Goal: Check status: Verify the current state of an ongoing process or item

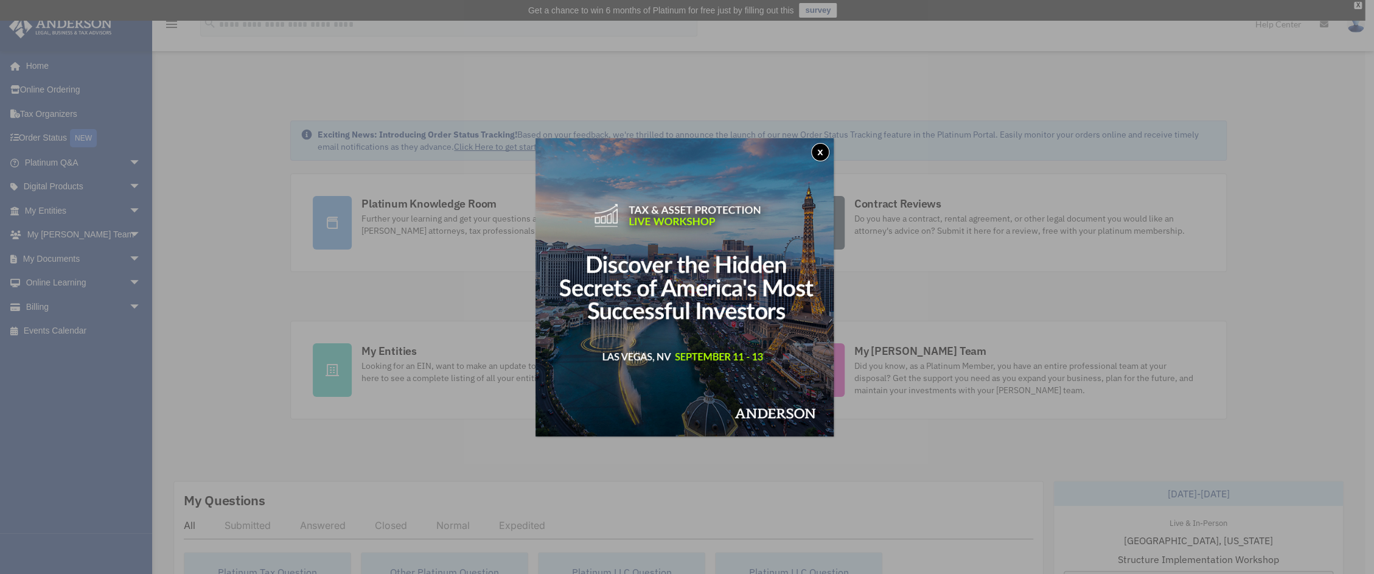
click at [825, 161] on button "x" at bounding box center [820, 152] width 18 height 18
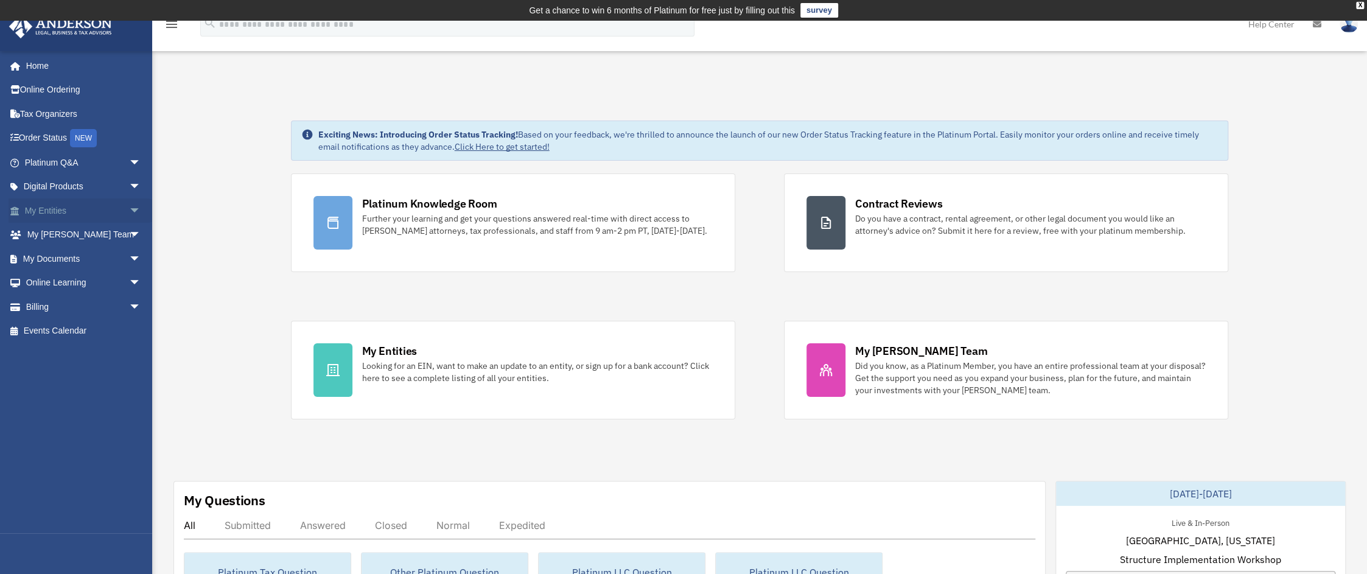
click at [59, 208] on link "My Entities arrow_drop_down" at bounding box center [84, 210] width 151 height 24
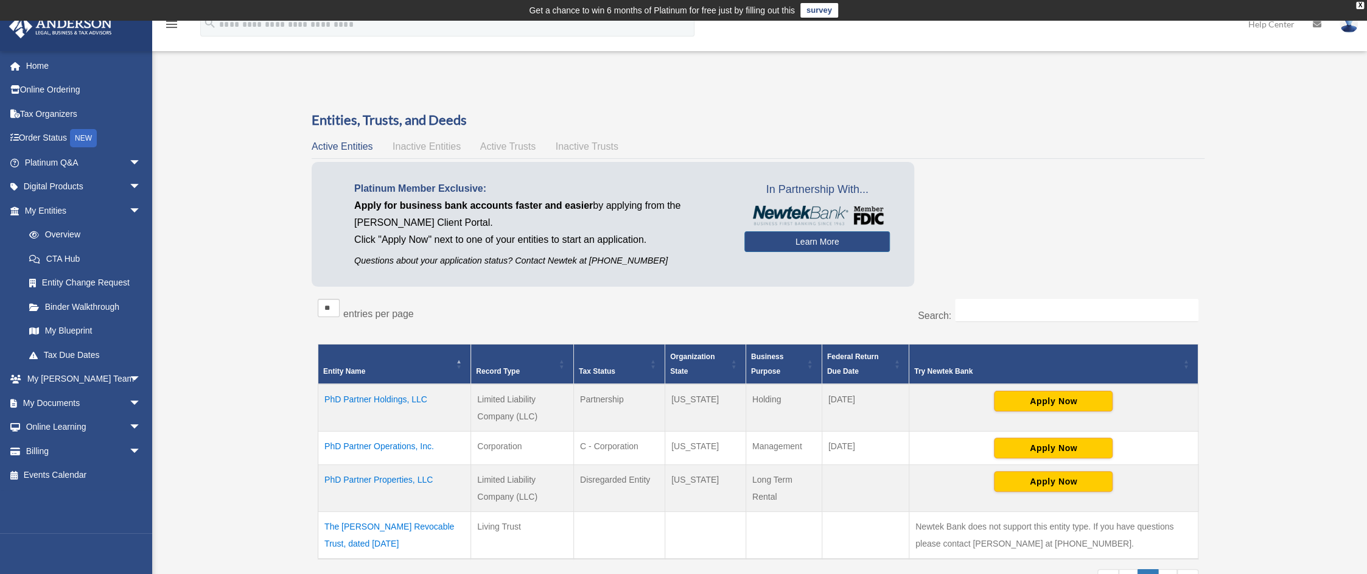
click at [386, 478] on td "PhD Partner Properties, LLC" at bounding box center [394, 487] width 153 height 47
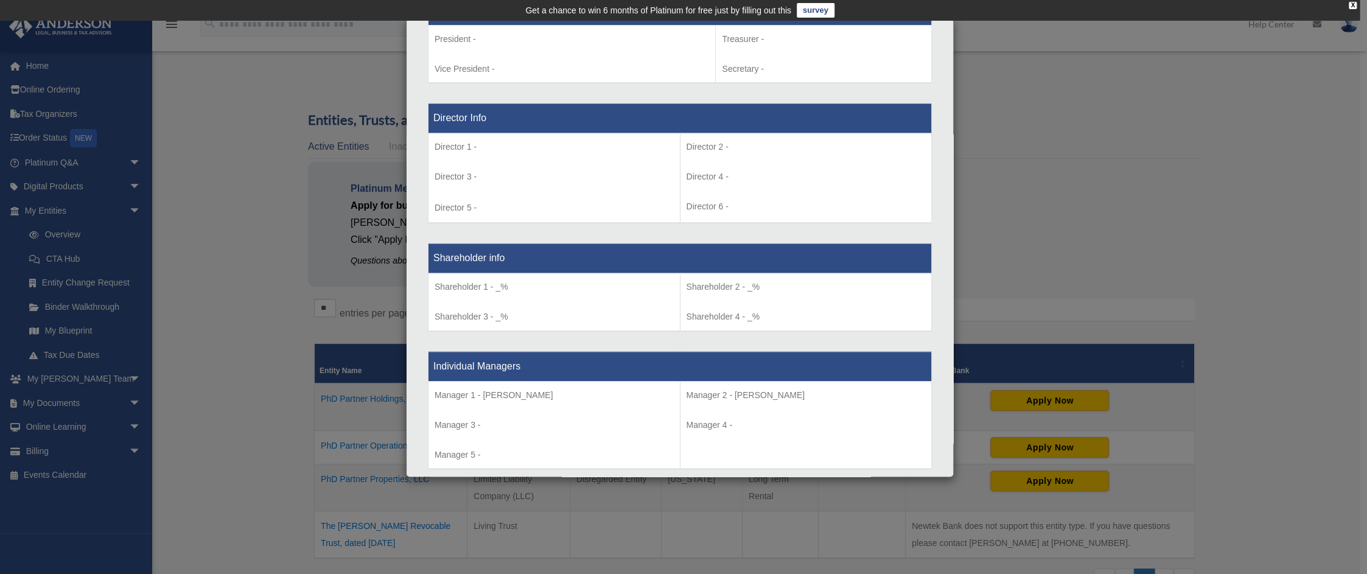
scroll to position [818, 0]
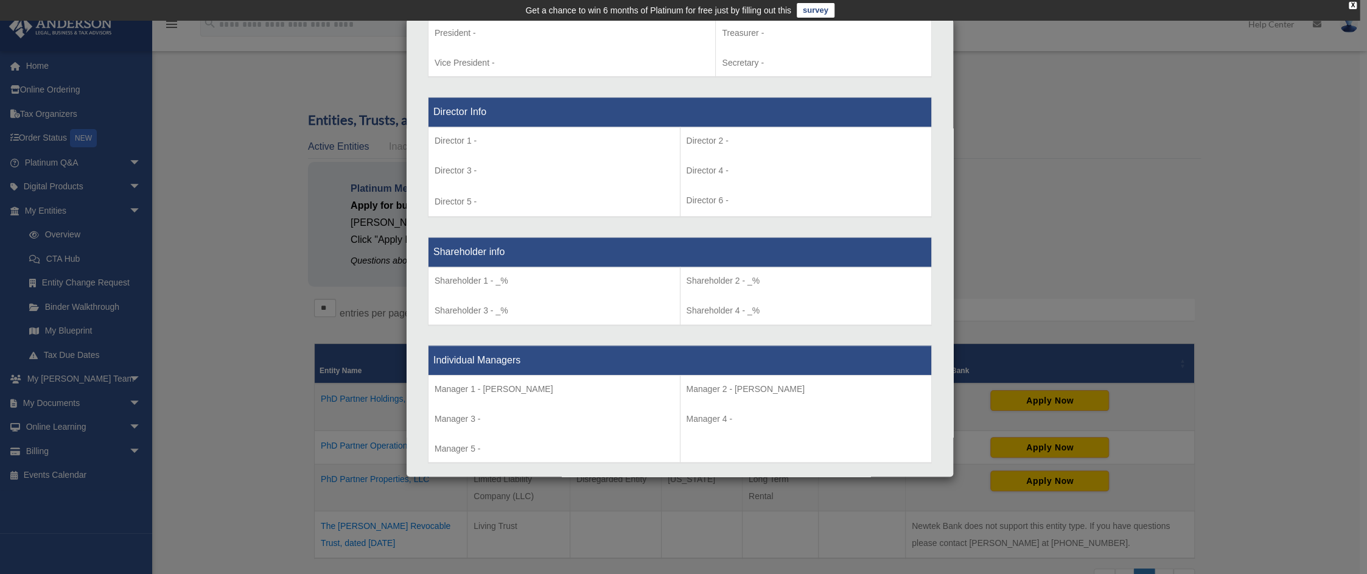
click at [231, 489] on div "Details × Articles Sent Organizational Date" at bounding box center [683, 287] width 1367 height 574
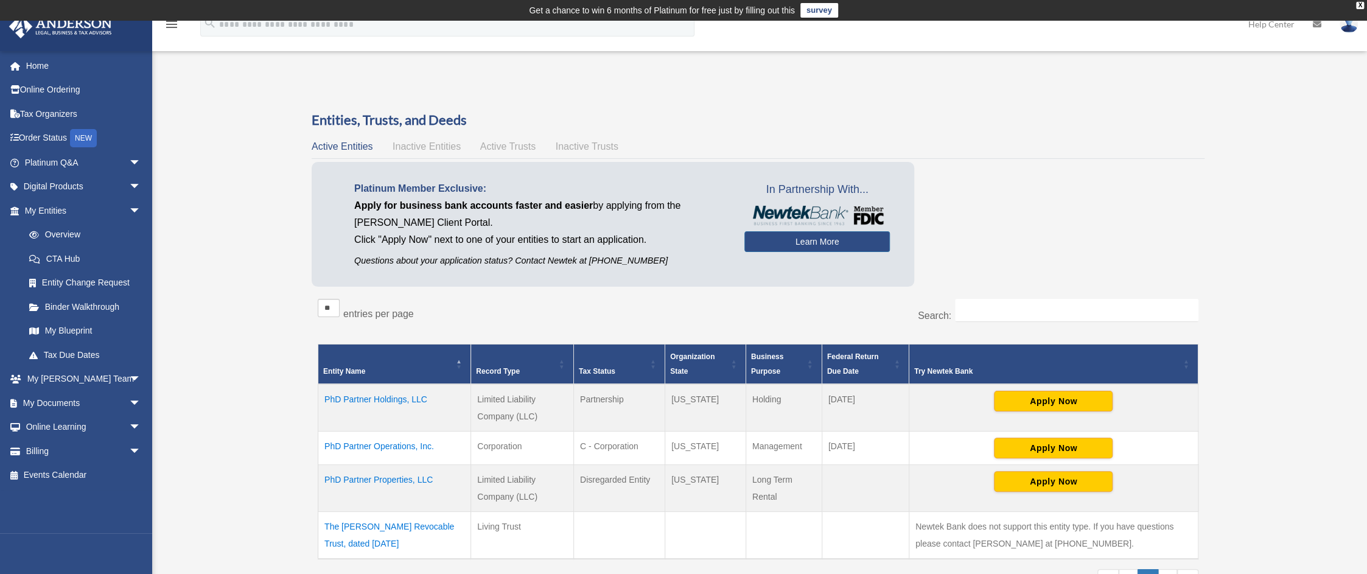
click at [375, 473] on td "PhD Partner Properties, LLC" at bounding box center [394, 487] width 153 height 47
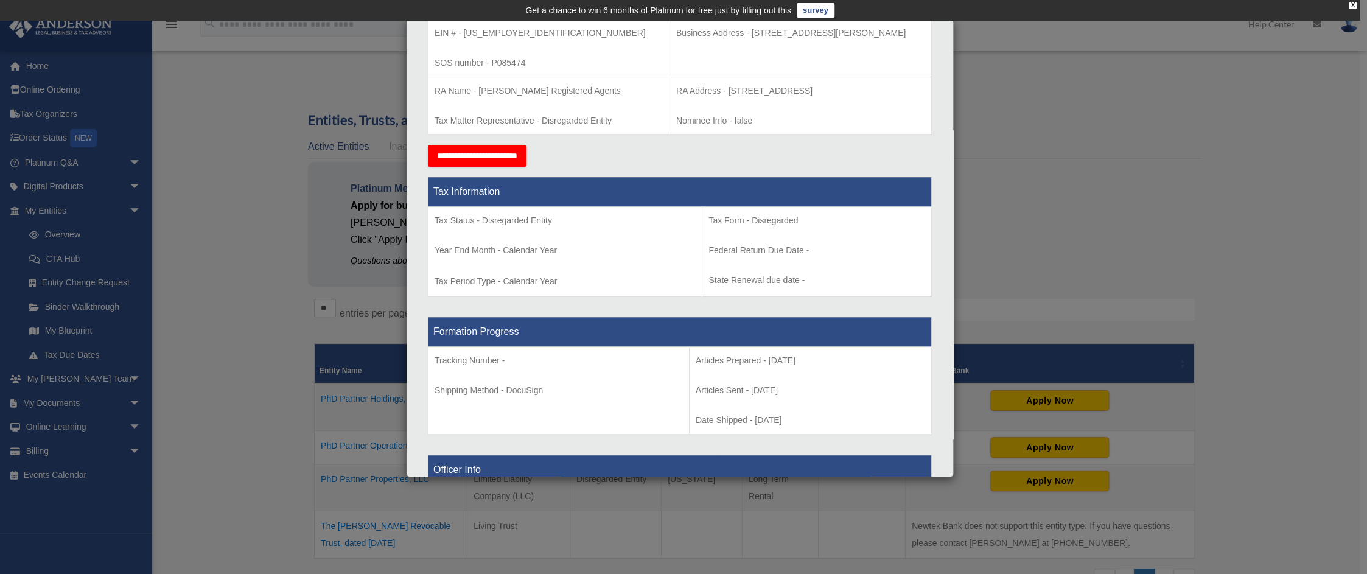
scroll to position [346, 0]
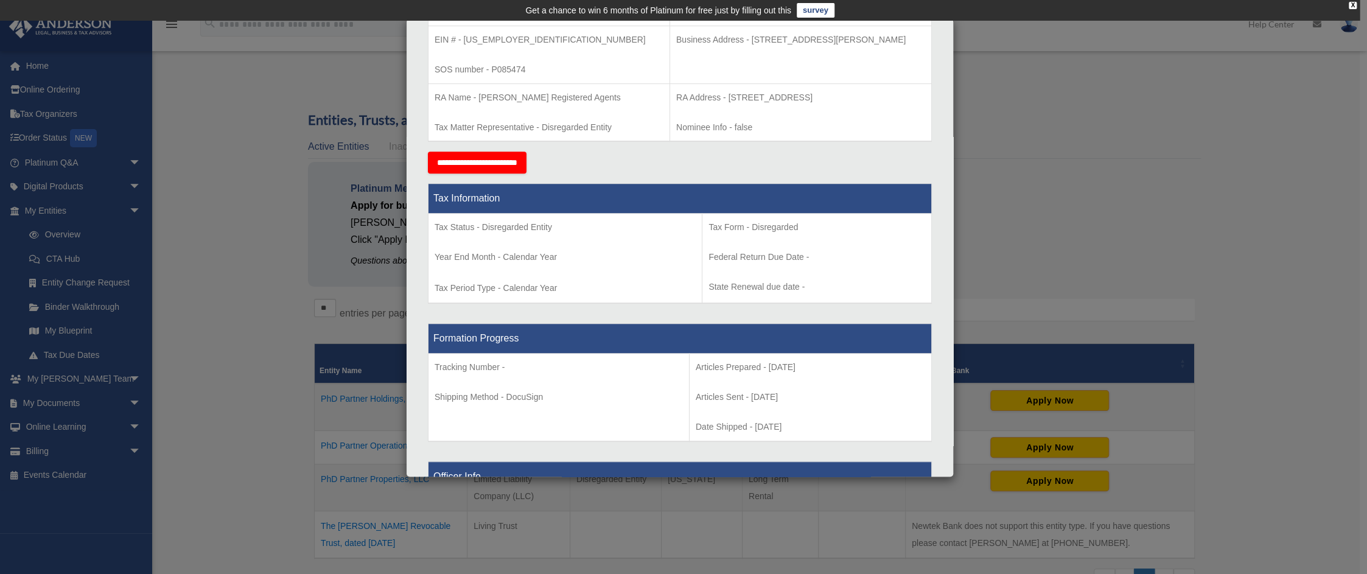
click at [643, 330] on th "Formation Progress" at bounding box center [679, 339] width 503 height 30
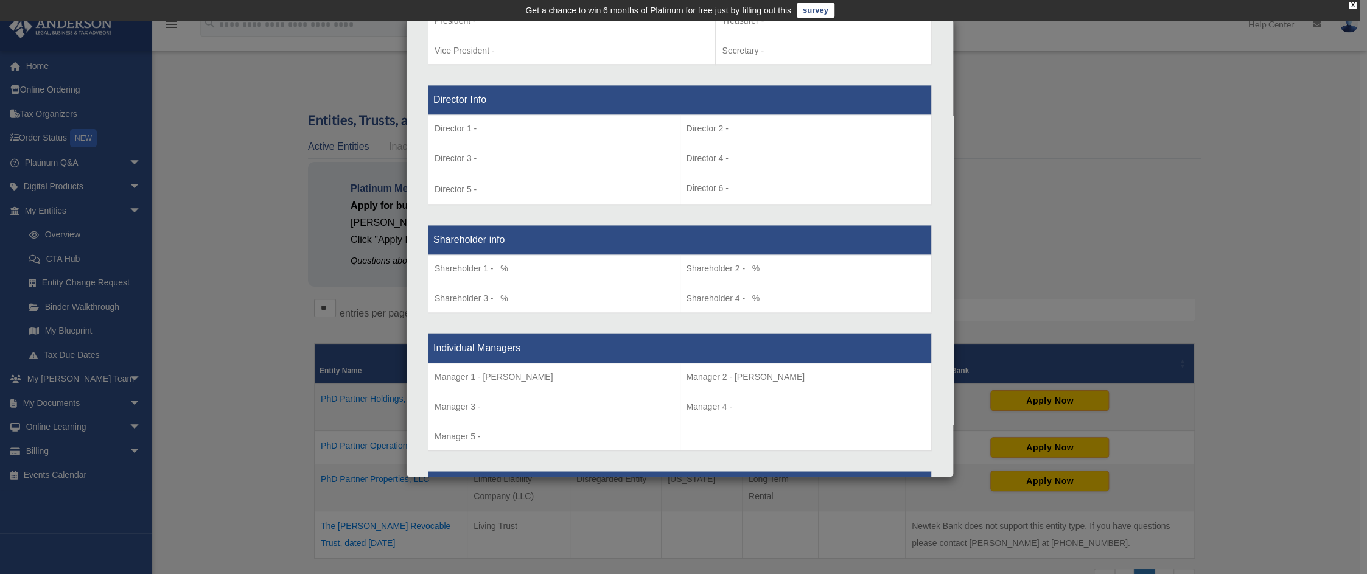
scroll to position [843, 0]
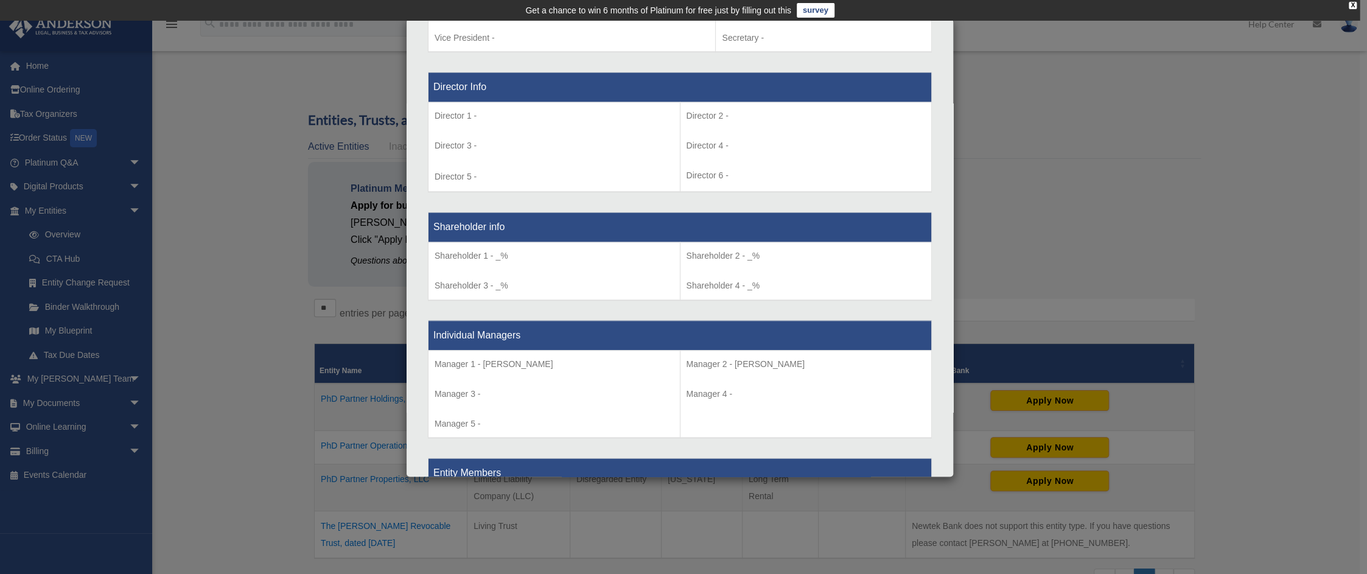
drag, startPoint x: 467, startPoint y: 357, endPoint x: 590, endPoint y: 354, distance: 123.0
click at [590, 357] on p "Manager 1 - [PERSON_NAME]" at bounding box center [553, 364] width 239 height 15
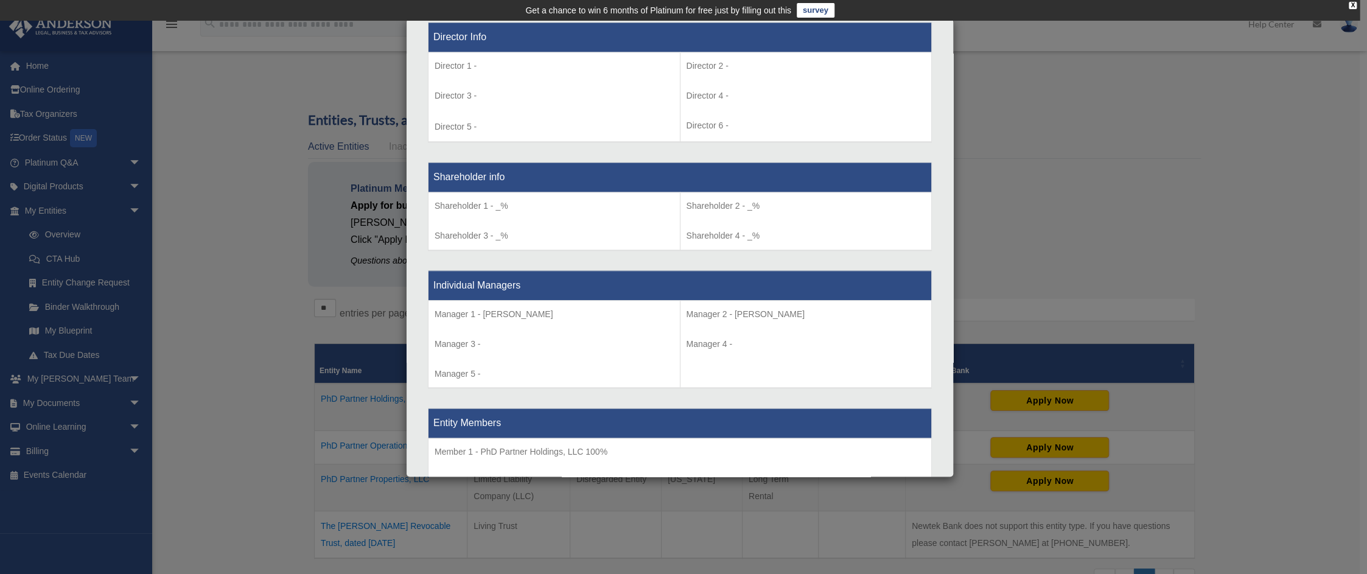
scroll to position [905, 0]
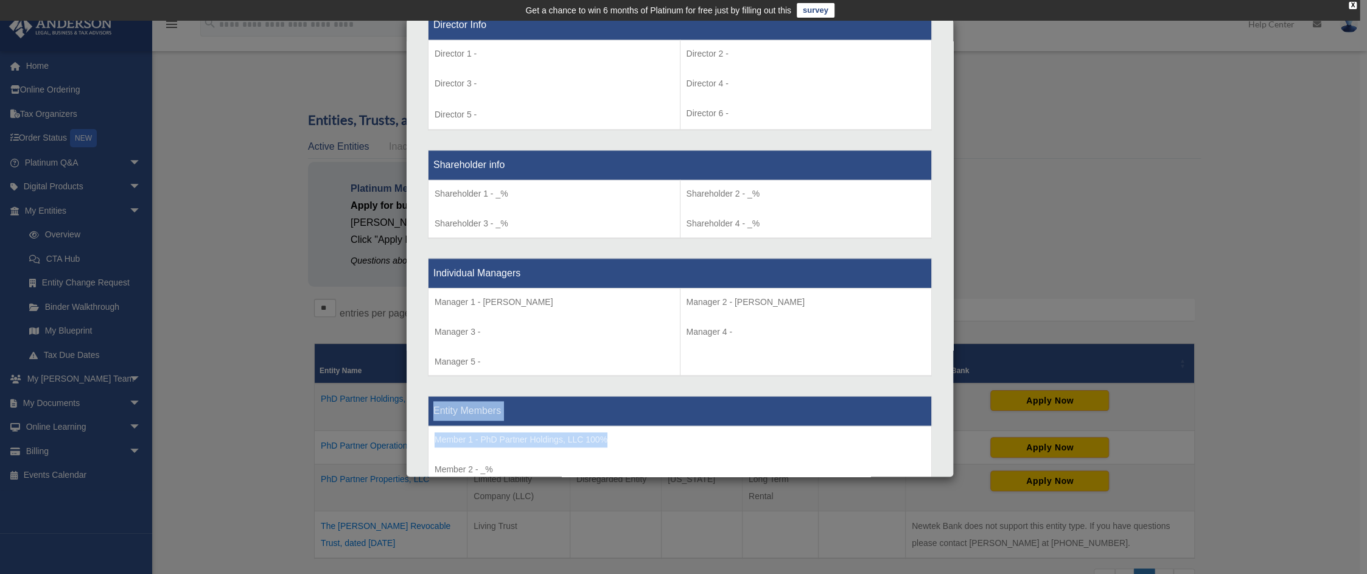
drag, startPoint x: 627, startPoint y: 438, endPoint x: 427, endPoint y: 422, distance: 200.8
click at [677, 426] on td "Member 1 - PhD Partner Holdings, LLC 100% Member 2 - _% Member 3 - _%" at bounding box center [679, 484] width 503 height 117
click at [1260, 249] on div "Details × Articles Sent Organizational Date" at bounding box center [683, 287] width 1367 height 574
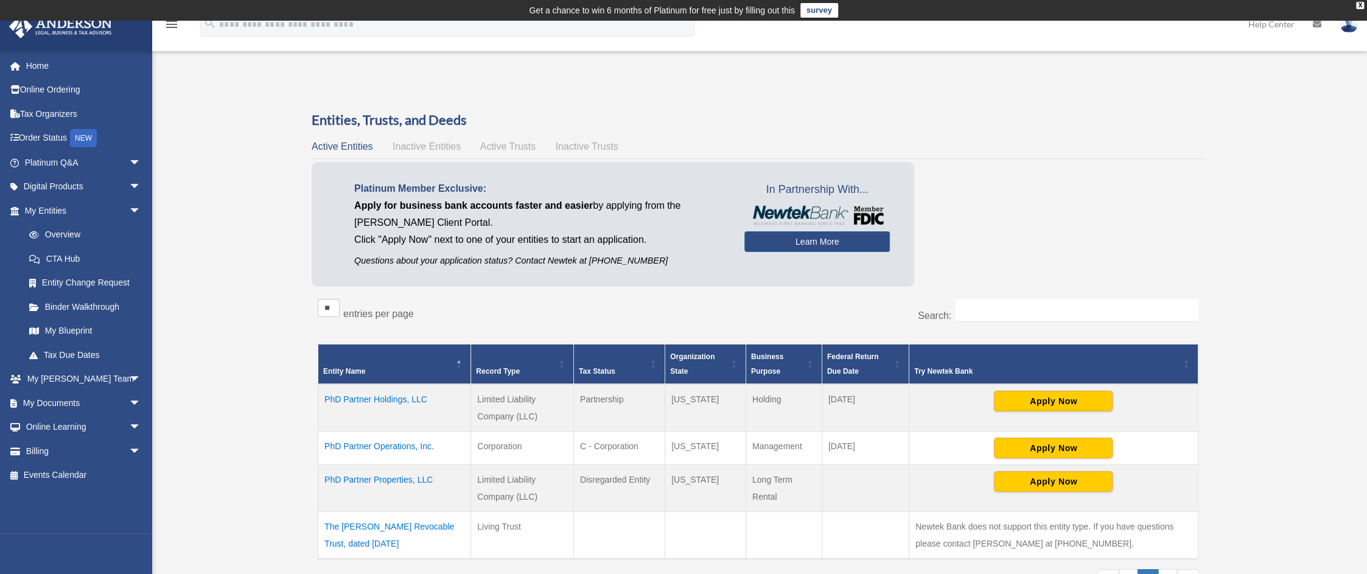
click at [1216, 197] on div "Entities, Trusts, and Deeds Active Entities Inactive Entities Active Trusts Ina…" at bounding box center [758, 361] width 928 height 501
click at [1279, 362] on div "Overview [EMAIL_ADDRESS][DOMAIN_NAME] Sign Out [EMAIL_ADDRESS][DOMAIN_NAME] Hom…" at bounding box center [683, 367] width 1367 height 585
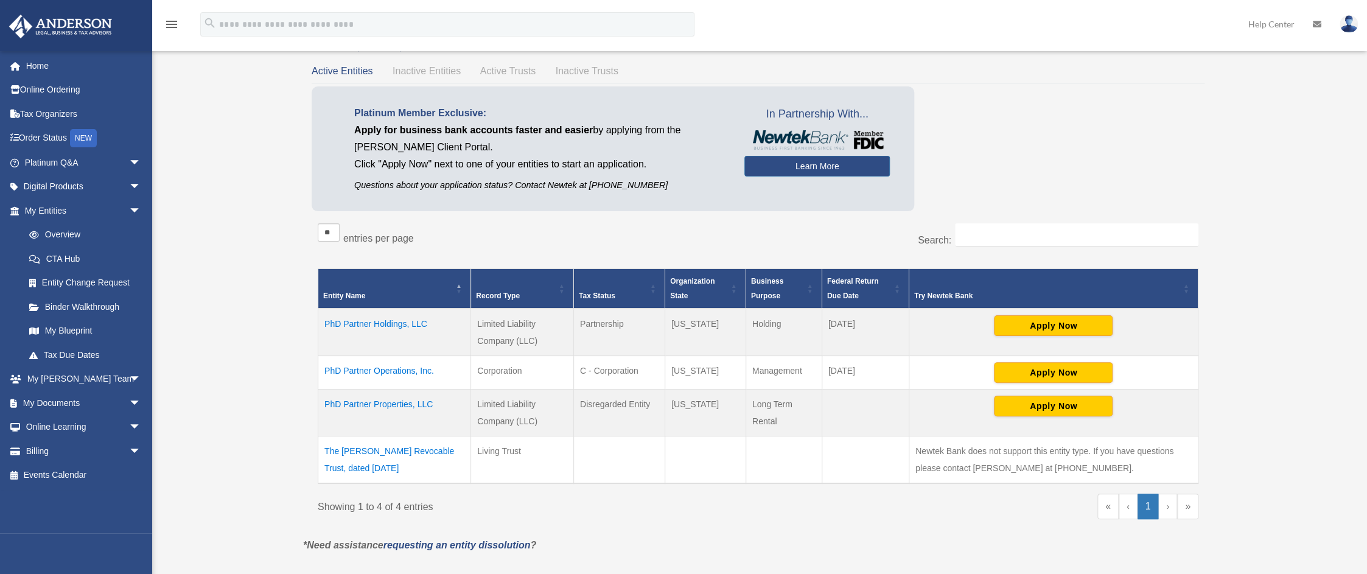
scroll to position [0, 0]
